Goal: Task Accomplishment & Management: Complete application form

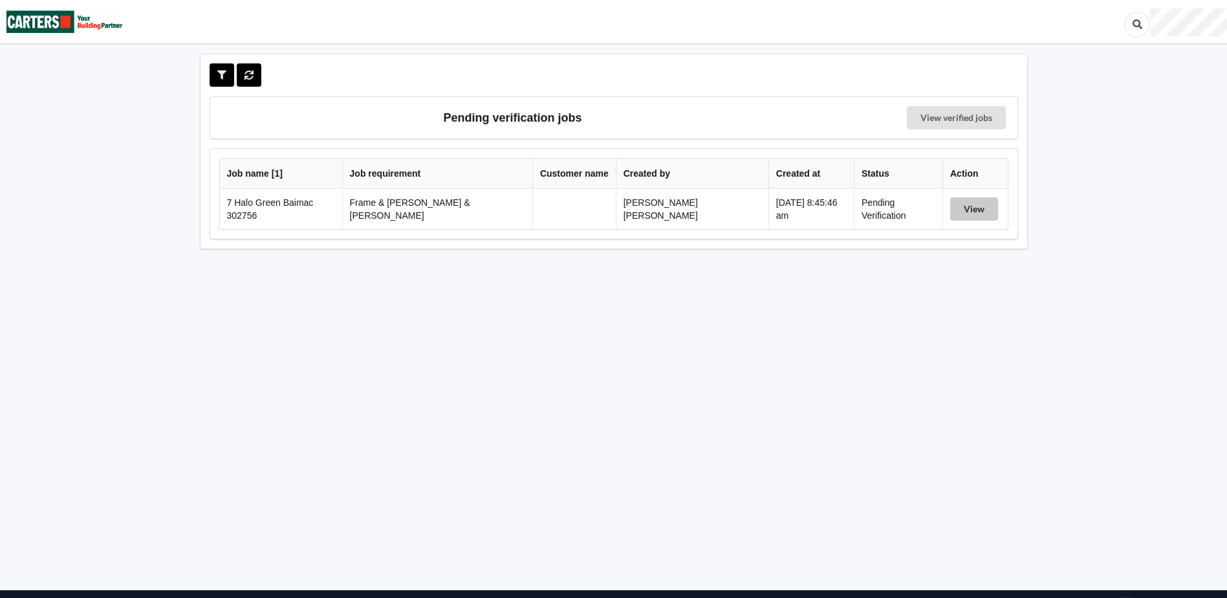
click at [950, 208] on button "View" at bounding box center [974, 208] width 48 height 23
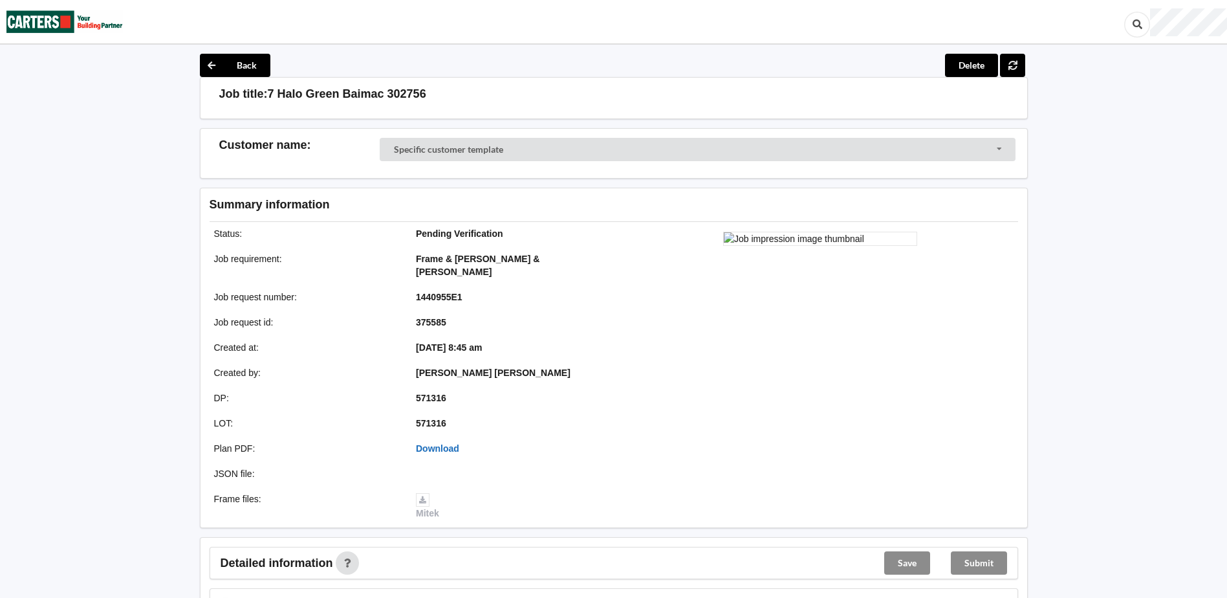
click at [448, 443] on link "Download" at bounding box center [437, 448] width 43 height 10
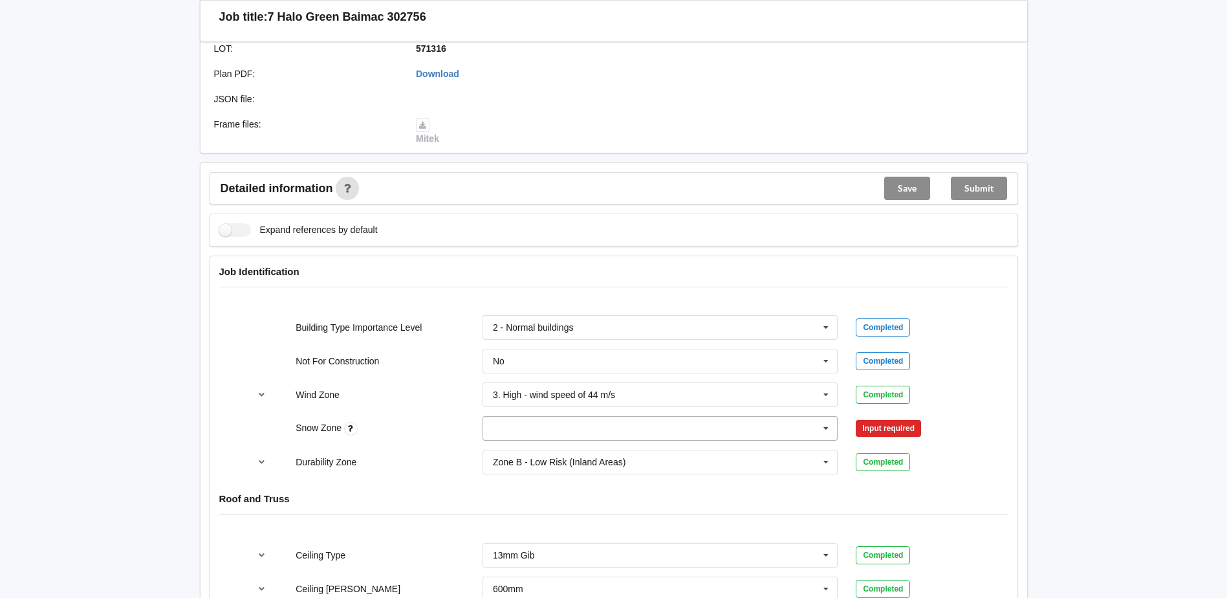
scroll to position [388, 0]
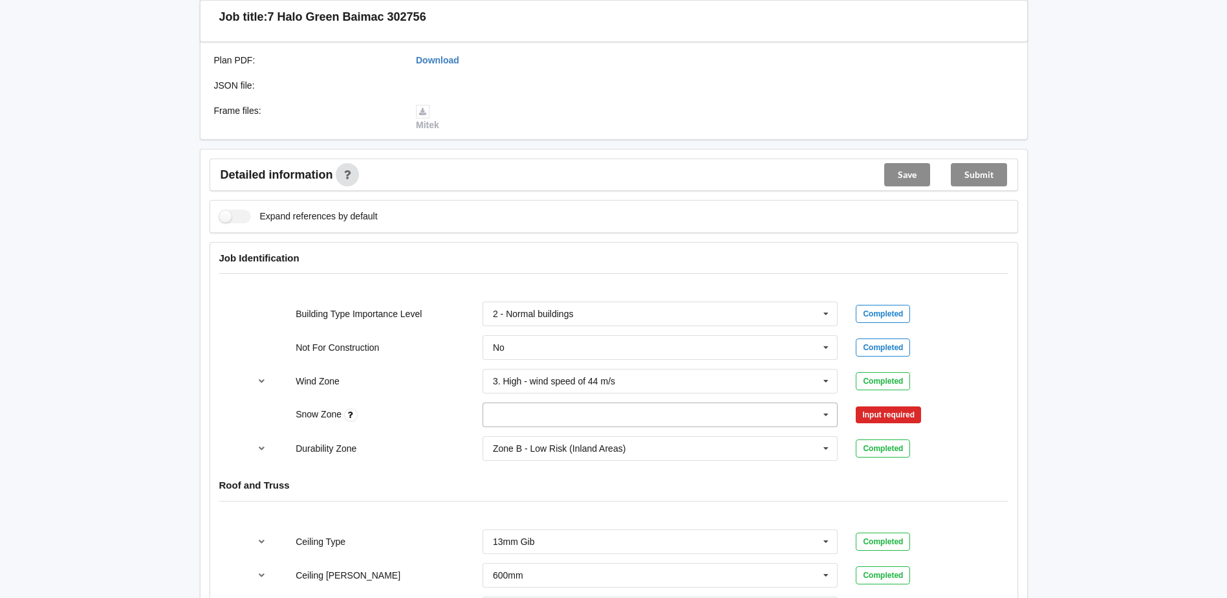
click at [668, 403] on input "text" at bounding box center [661, 414] width 355 height 23
click at [601, 426] on div "N0" at bounding box center [660, 438] width 355 height 24
click at [895, 404] on button "Confirm input" at bounding box center [894, 414] width 77 height 21
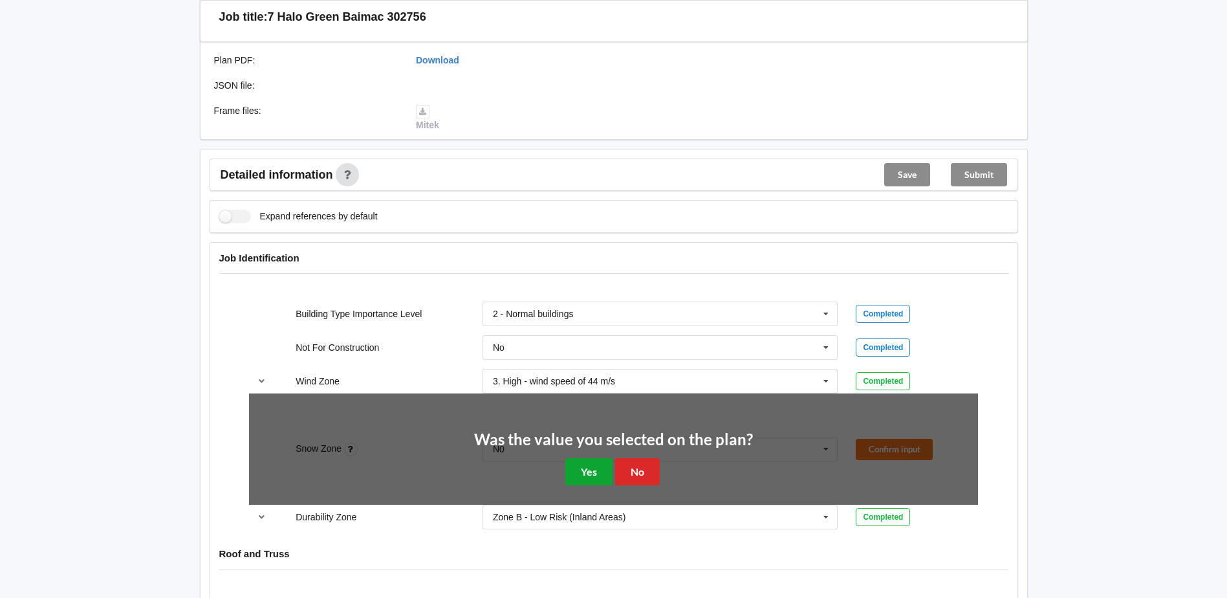
click at [586, 464] on button "Yes" at bounding box center [588, 471] width 47 height 27
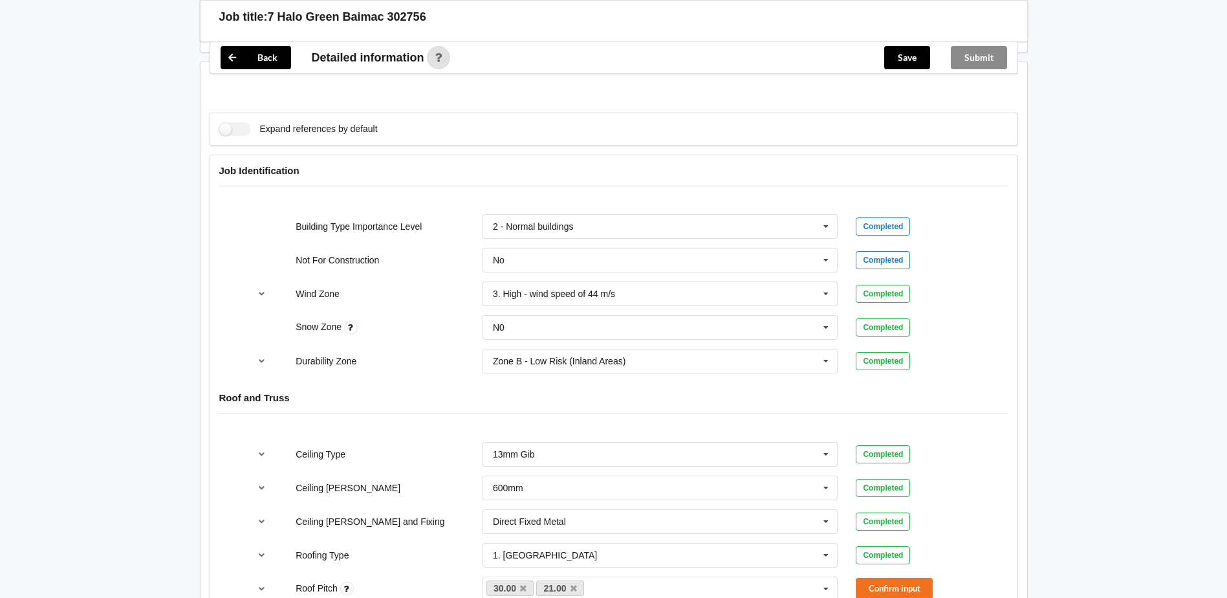
scroll to position [647, 0]
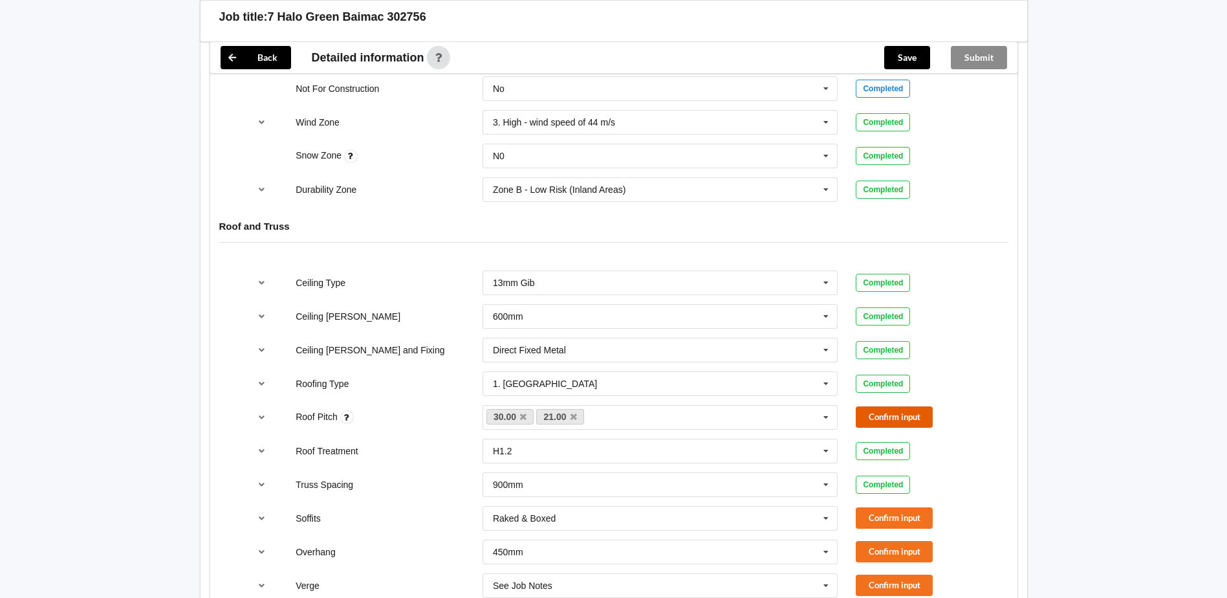
click at [892, 408] on button "Confirm input" at bounding box center [894, 416] width 77 height 21
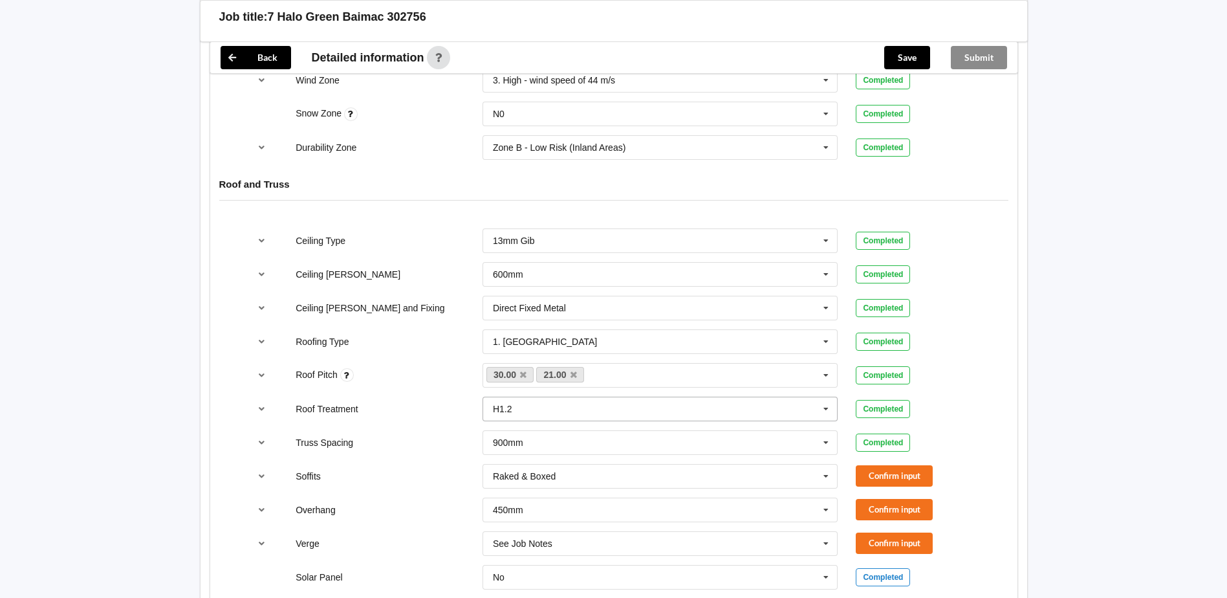
scroll to position [712, 0]
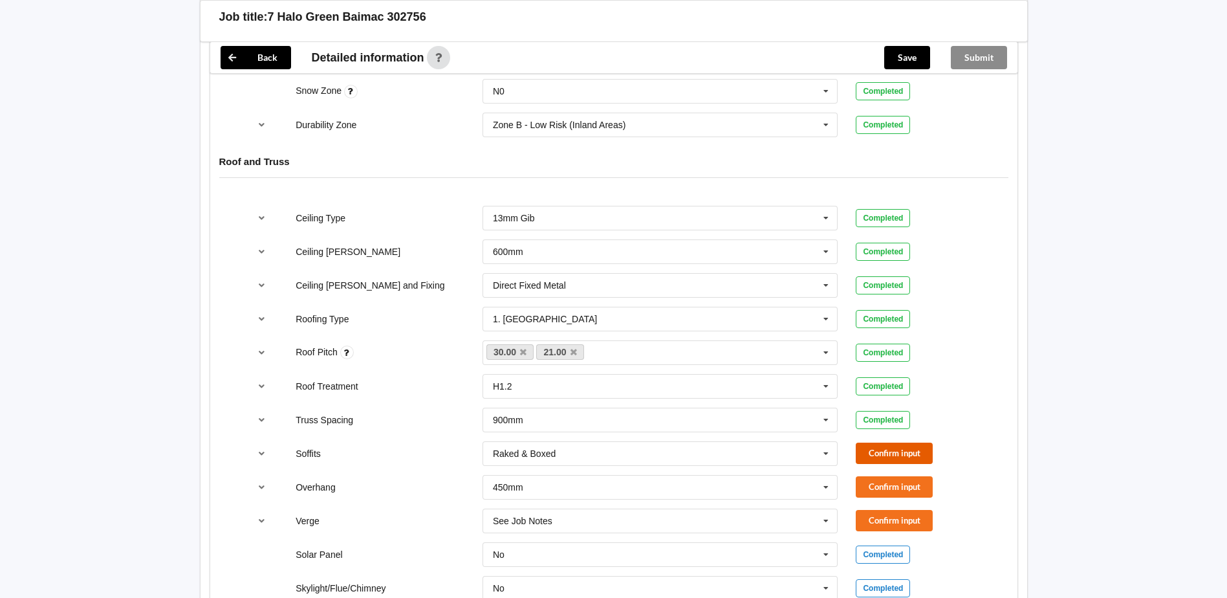
click at [888, 443] on button "Confirm input" at bounding box center [894, 453] width 77 height 21
click at [891, 476] on button "Confirm input" at bounding box center [894, 486] width 77 height 21
click at [641, 509] on input "text" at bounding box center [661, 520] width 355 height 23
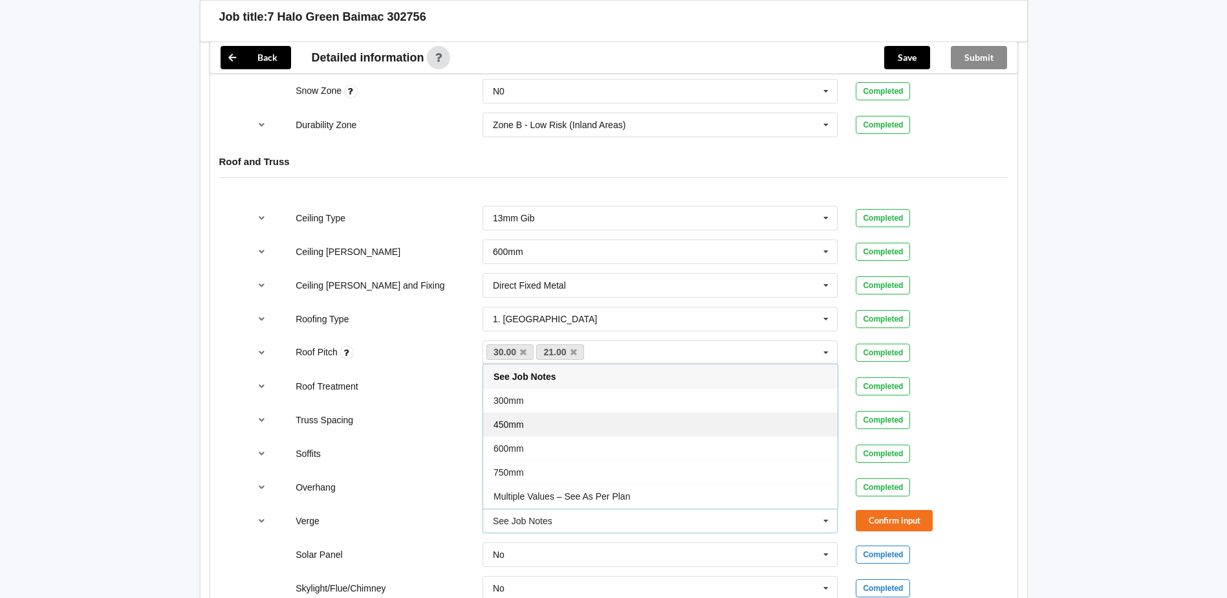
click at [569, 415] on div "450mm" at bounding box center [660, 424] width 355 height 24
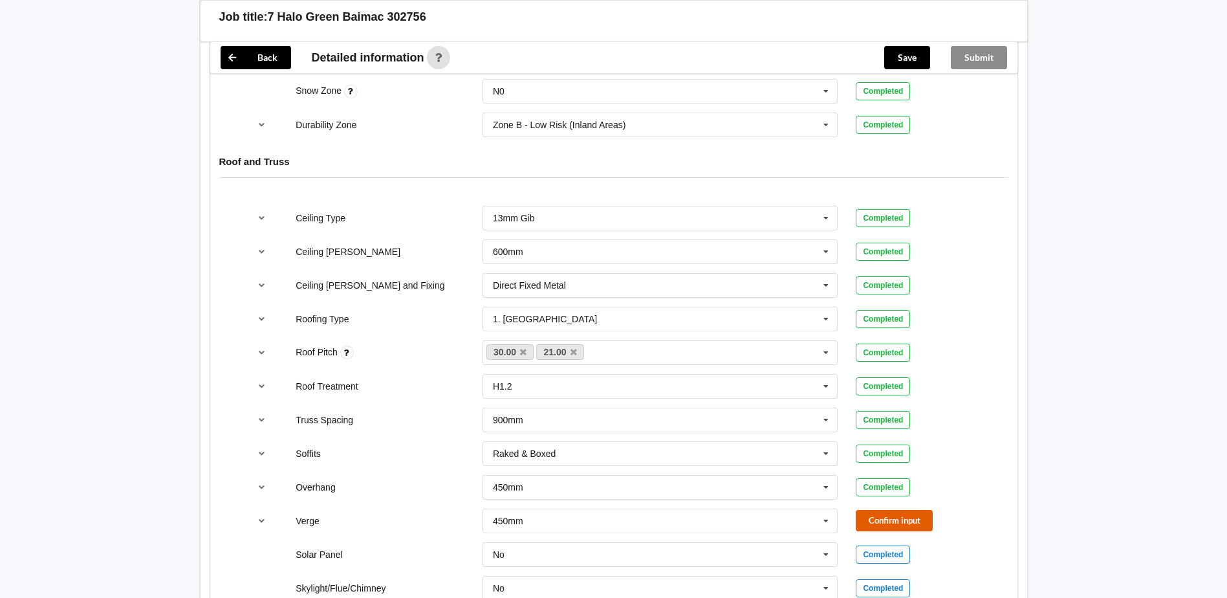
click at [902, 510] on button "Confirm input" at bounding box center [894, 520] width 77 height 21
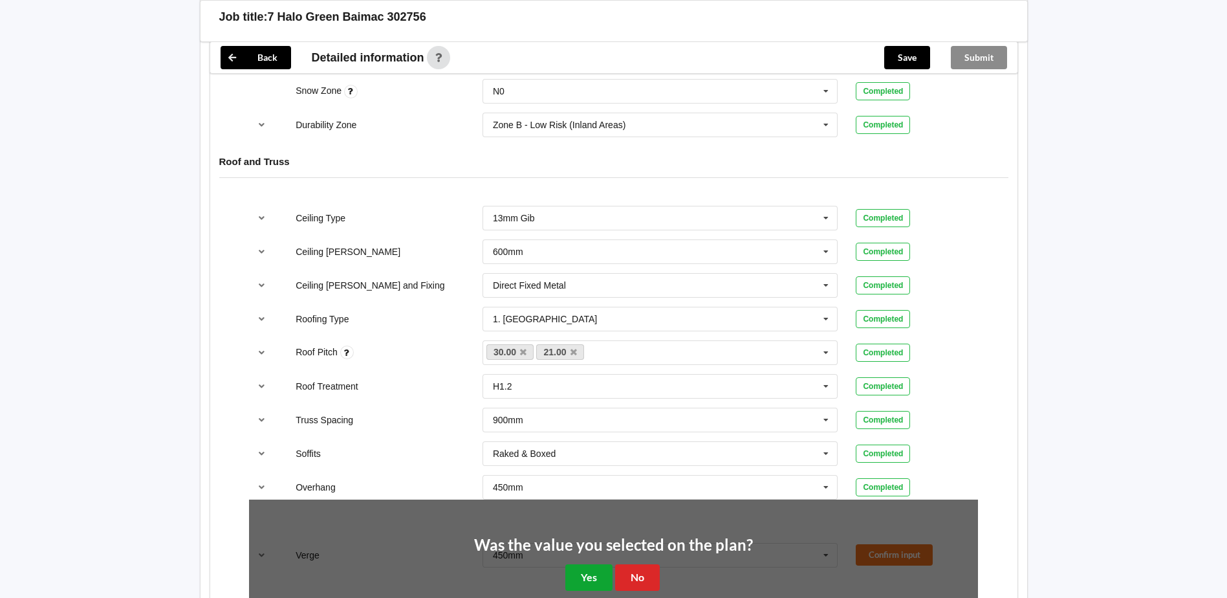
click at [587, 565] on button "Yes" at bounding box center [588, 577] width 47 height 27
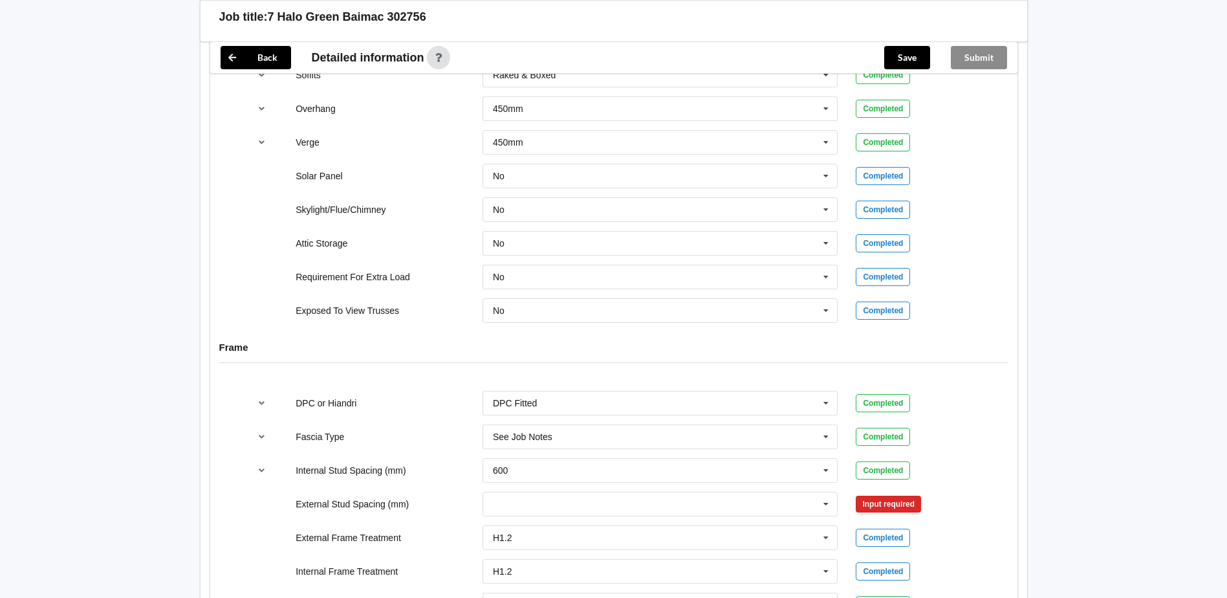
scroll to position [1100, 0]
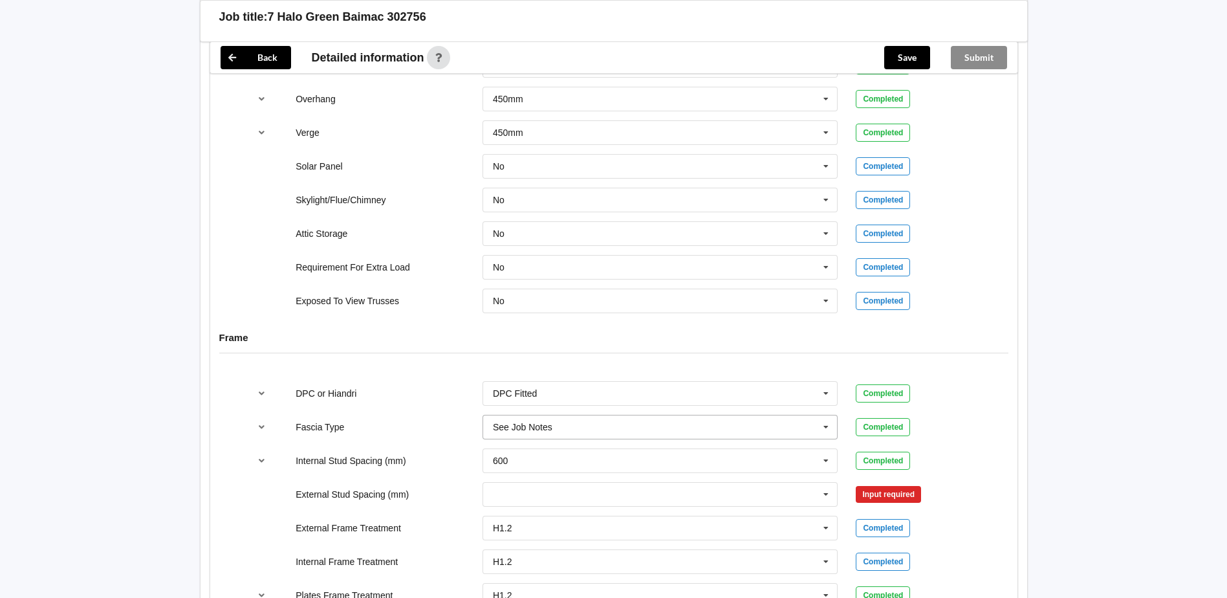
click at [617, 415] on input "text" at bounding box center [661, 426] width 355 height 23
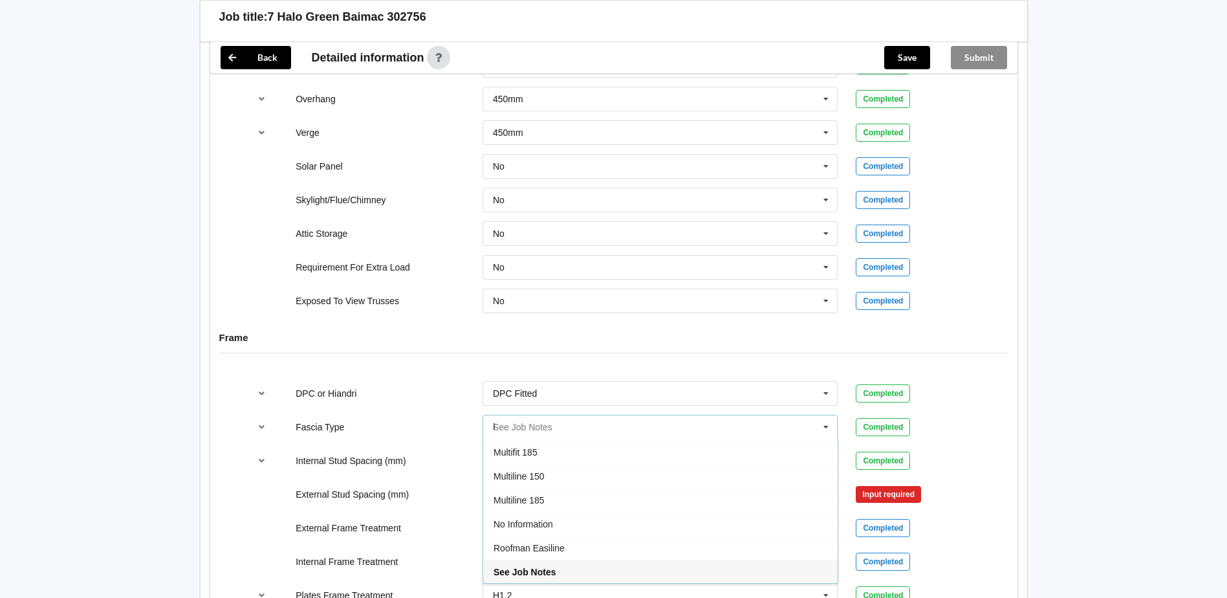
scroll to position [0, 0]
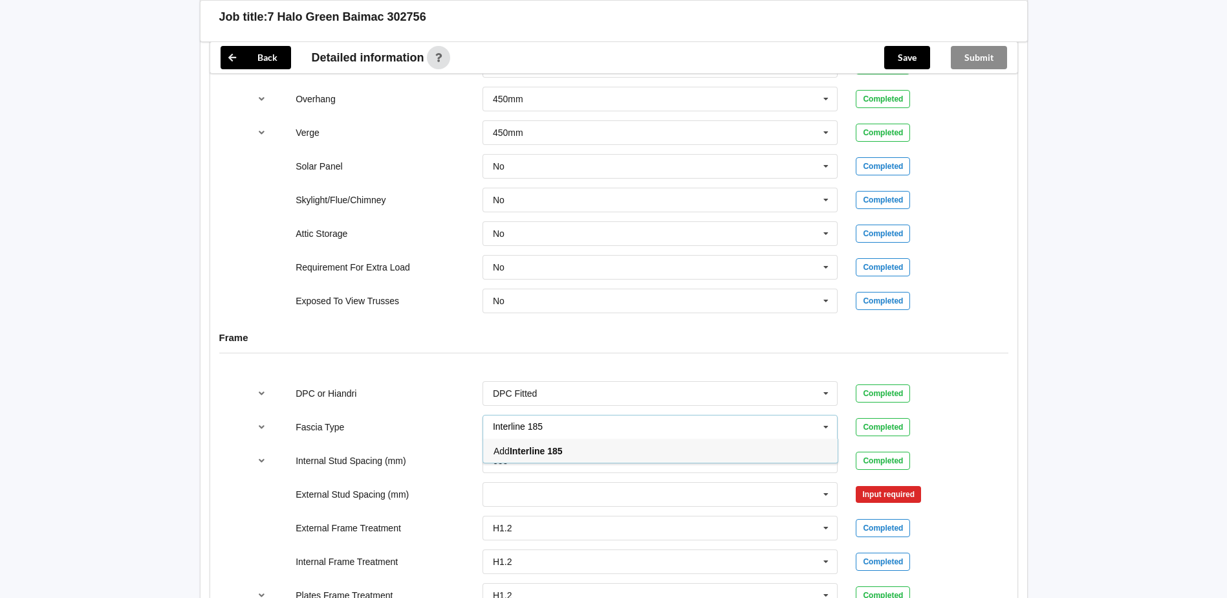
type input "Interline 185"
click at [550, 446] on b "Interline 185" at bounding box center [536, 451] width 53 height 10
click at [892, 416] on button "Confirm input" at bounding box center [894, 426] width 77 height 21
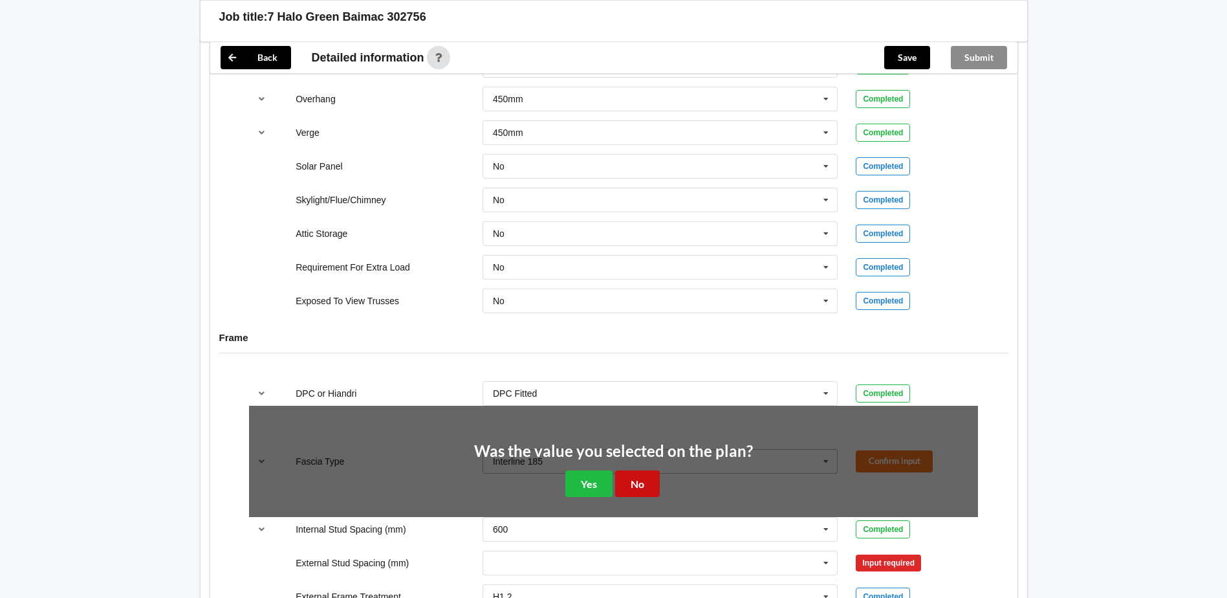
click at [641, 472] on button "No" at bounding box center [637, 483] width 45 height 27
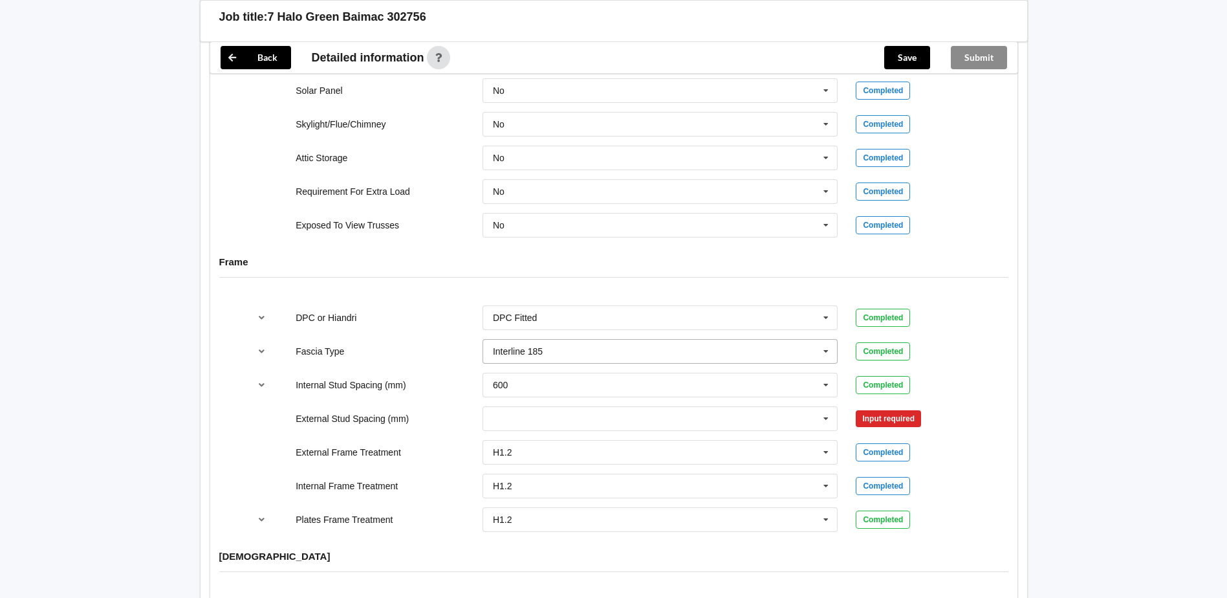
scroll to position [1294, 0]
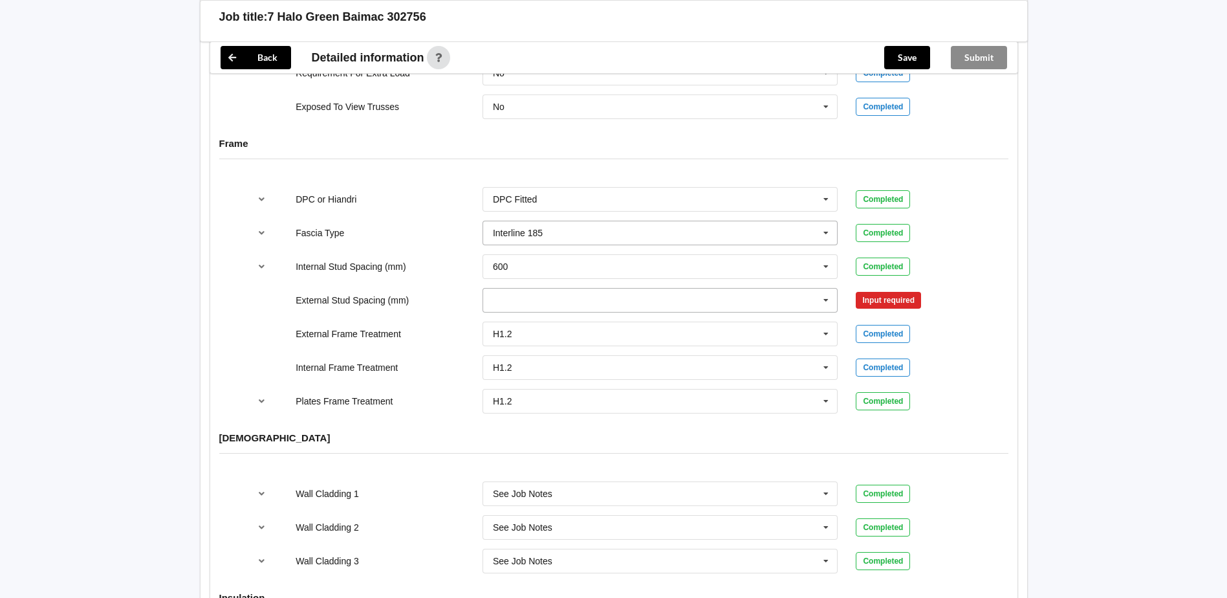
click at [834, 289] on icon at bounding box center [826, 301] width 19 height 24
click at [809, 289] on input "text" at bounding box center [661, 300] width 355 height 23
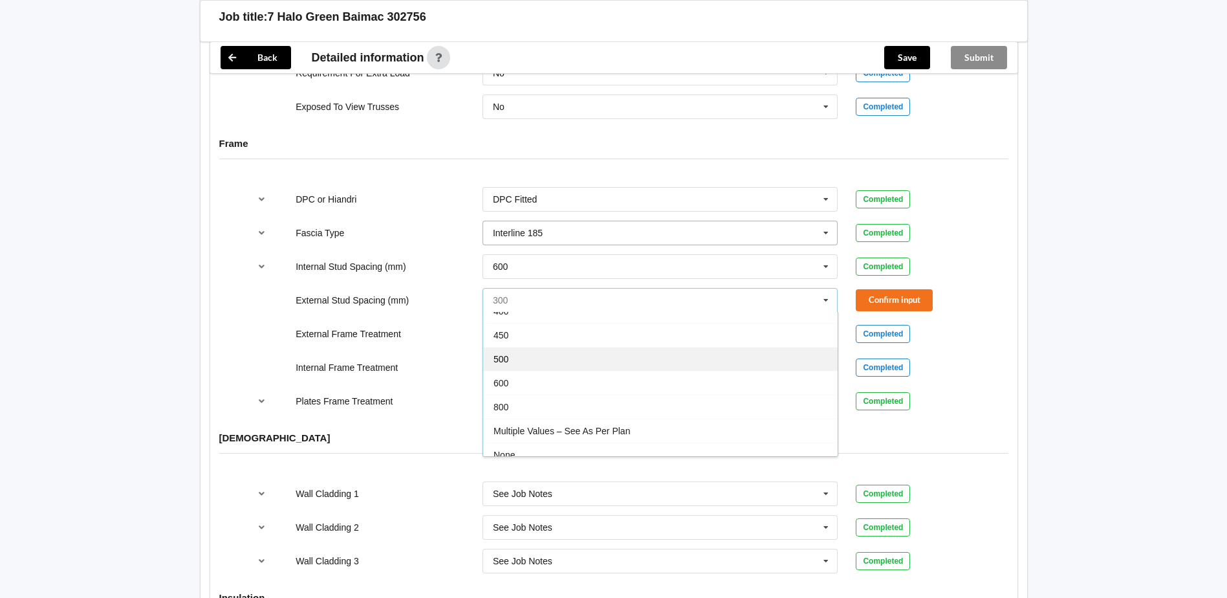
scroll to position [71, 0]
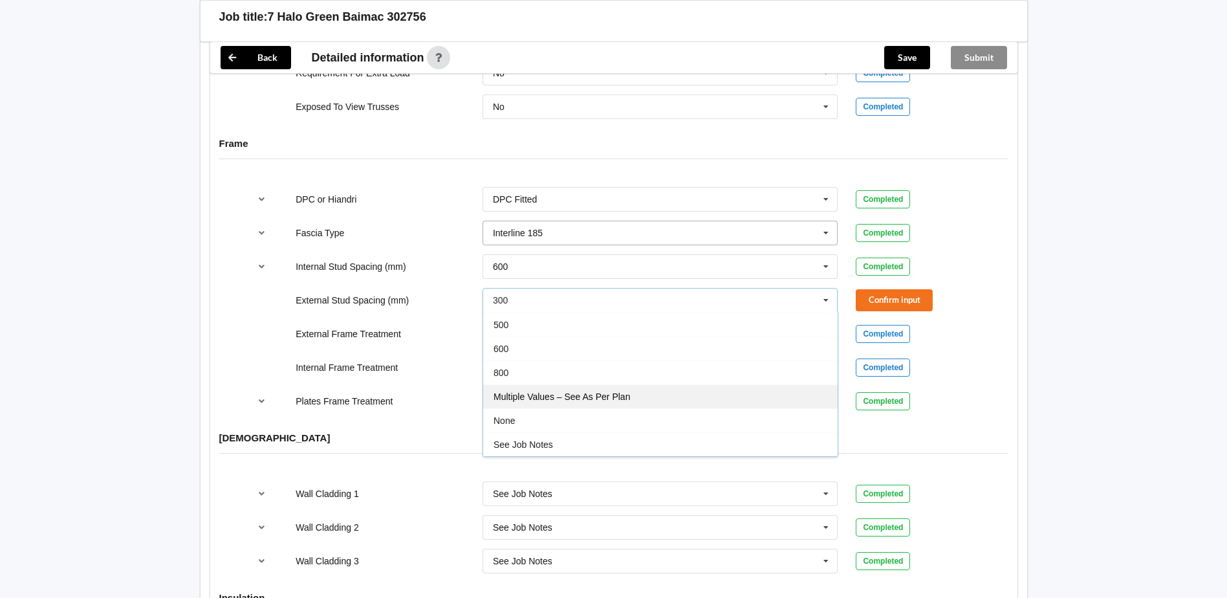
click at [706, 389] on div "Multiple Values – See As Per Plan" at bounding box center [660, 396] width 355 height 24
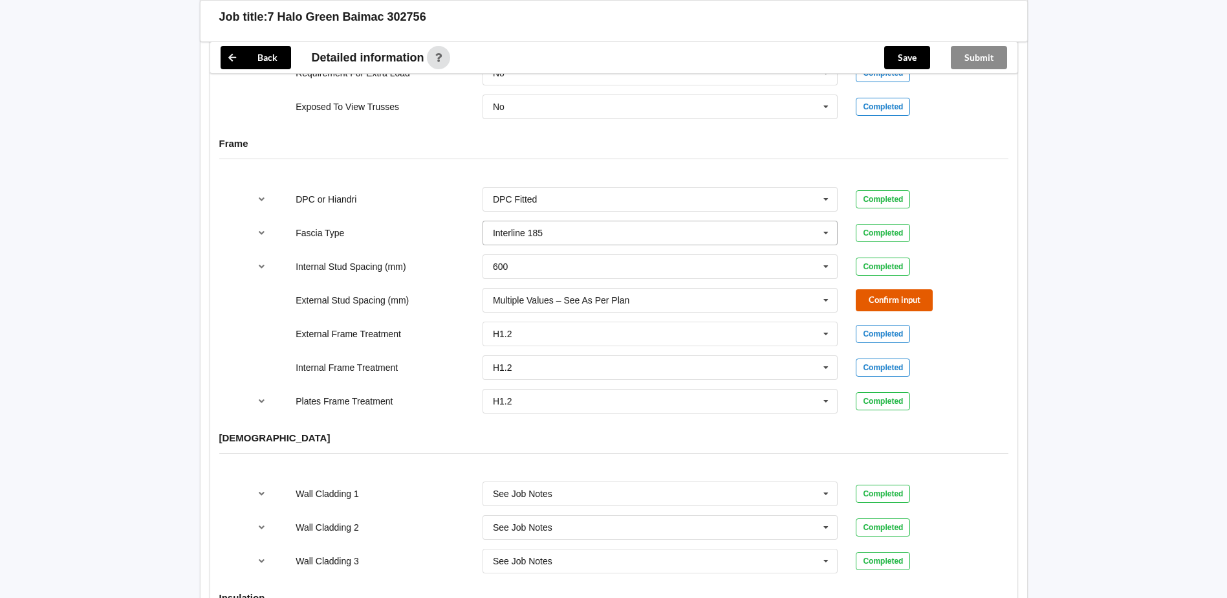
click at [920, 289] on button "Confirm input" at bounding box center [894, 299] width 77 height 21
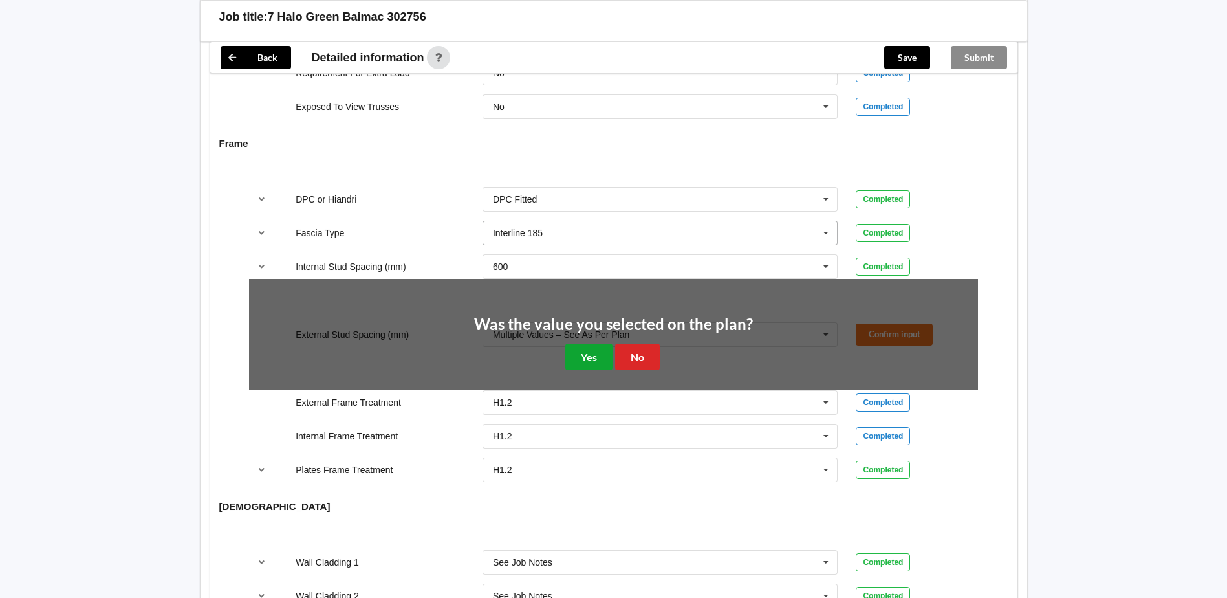
click at [590, 344] on button "Yes" at bounding box center [588, 357] width 47 height 27
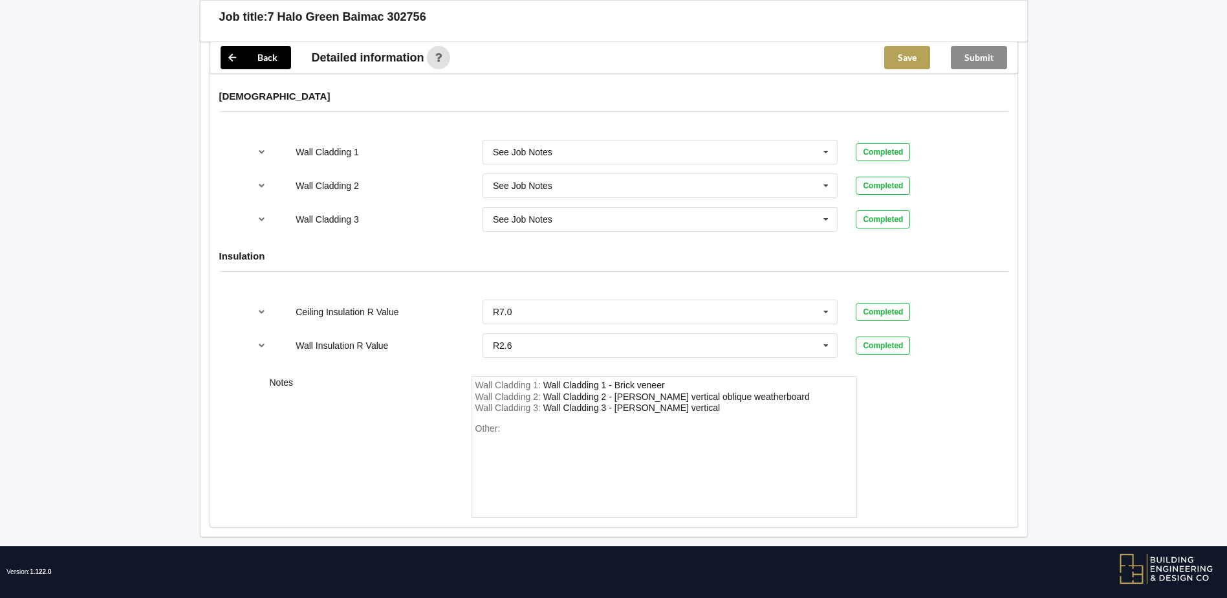
click at [917, 58] on button "Save" at bounding box center [907, 57] width 46 height 23
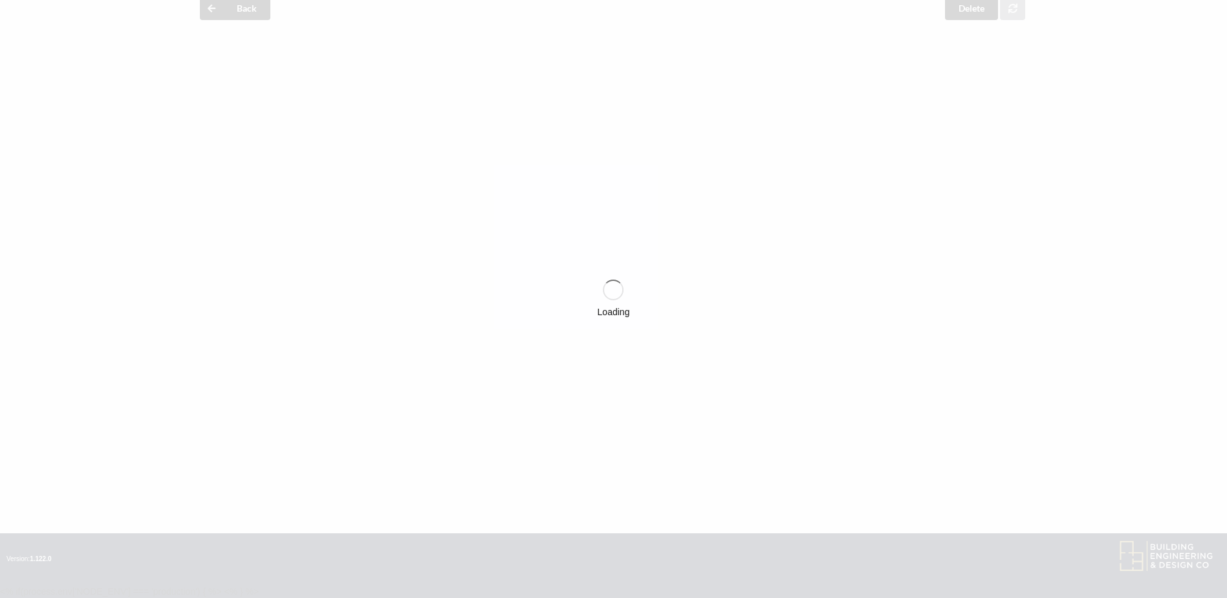
scroll to position [57, 0]
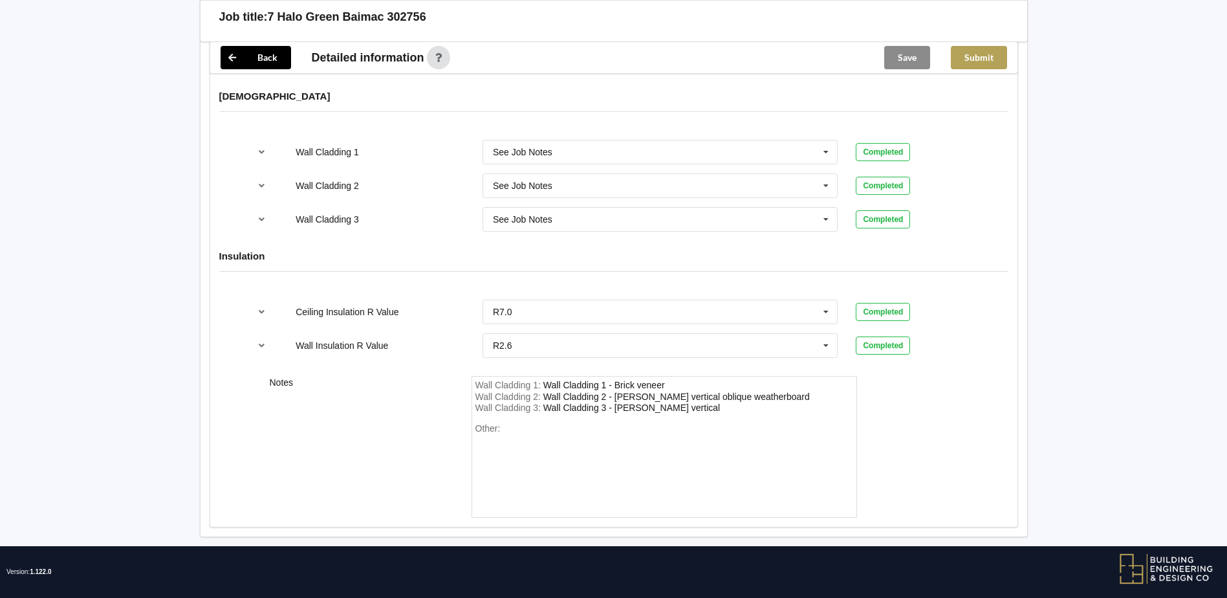
click at [987, 55] on button "Submit" at bounding box center [979, 57] width 56 height 23
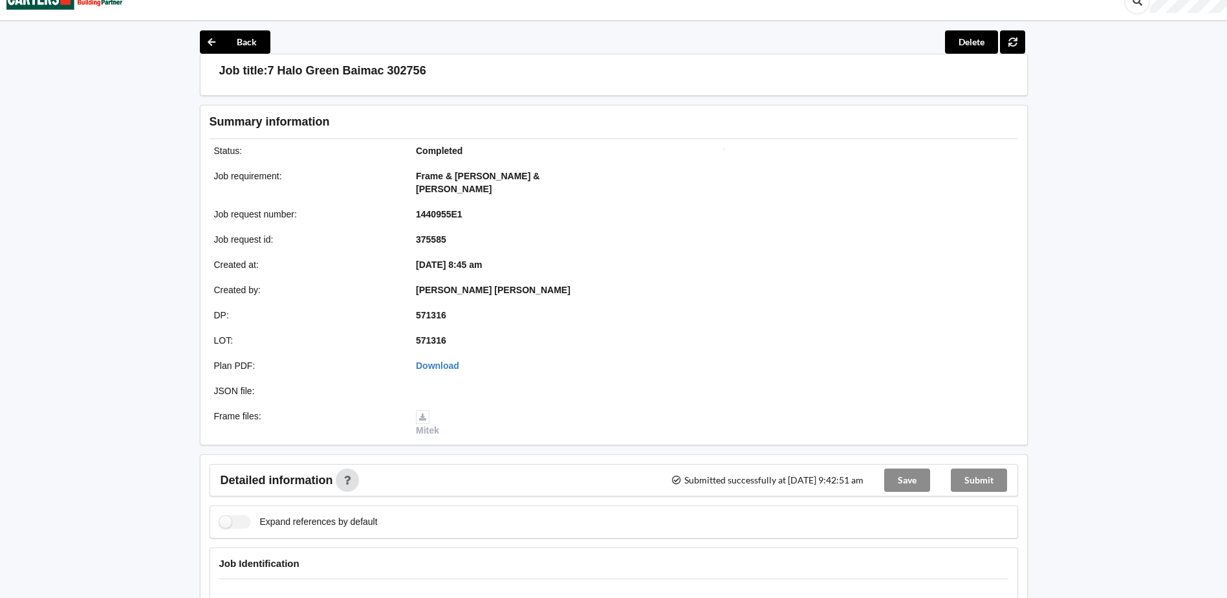
scroll to position [0, 0]
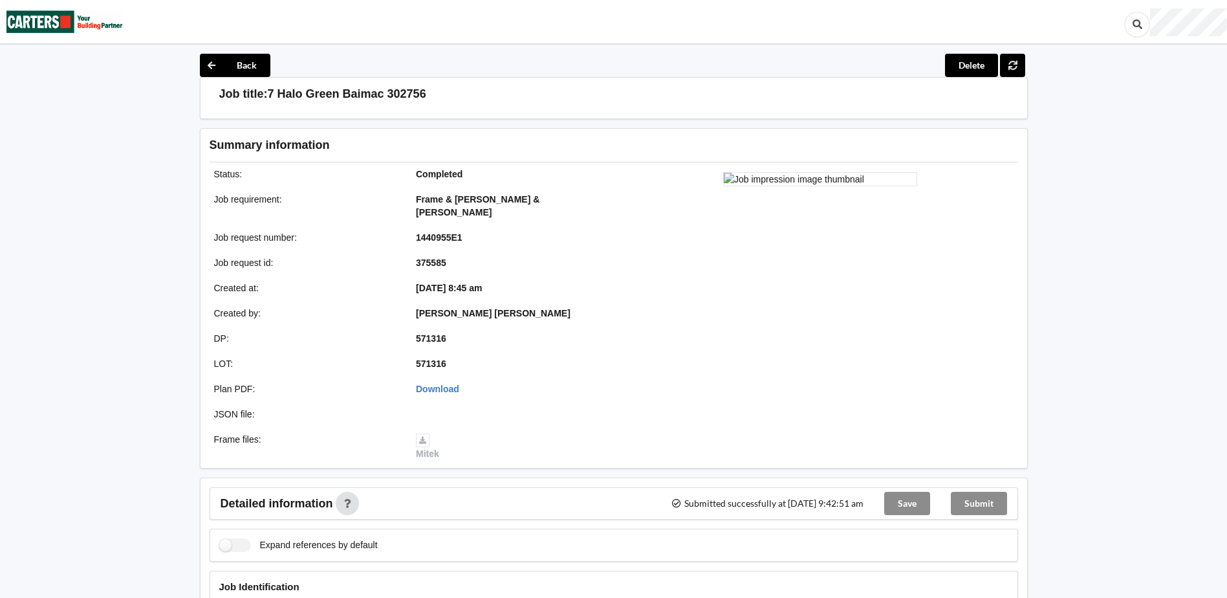
click at [232, 77] on div "Job title: 7 Halo Green Baimac 302756" at bounding box center [614, 98] width 828 height 42
click at [229, 63] on button "Back" at bounding box center [235, 65] width 71 height 23
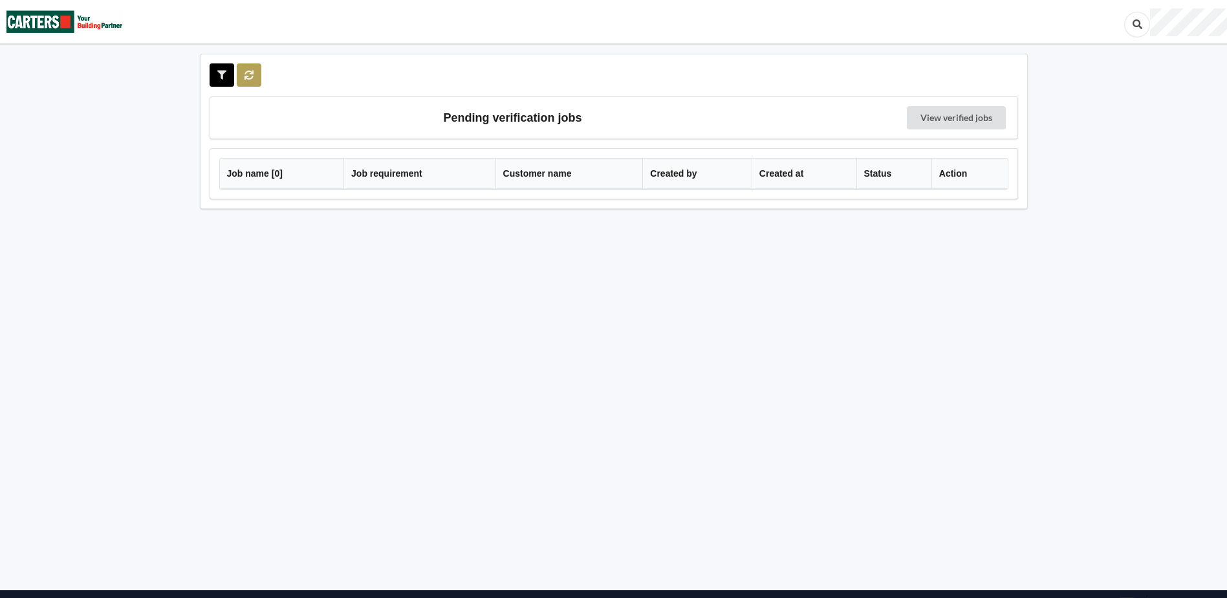
click at [246, 72] on icon at bounding box center [249, 75] width 11 height 8
